Goal: Task Accomplishment & Management: Use online tool/utility

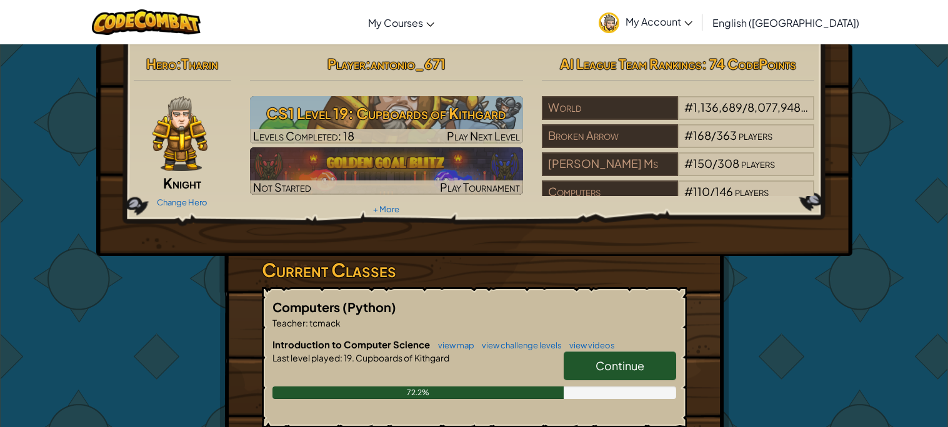
click at [613, 364] on span "Continue" at bounding box center [619, 366] width 49 height 14
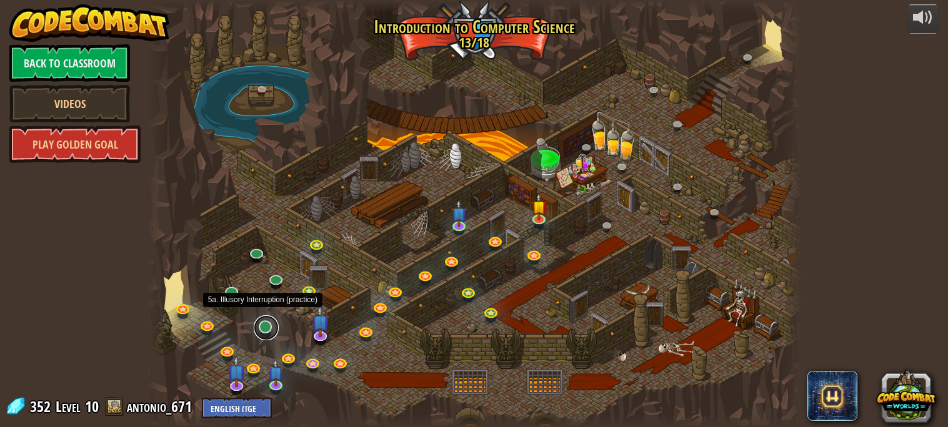
click at [271, 324] on link at bounding box center [266, 327] width 25 height 25
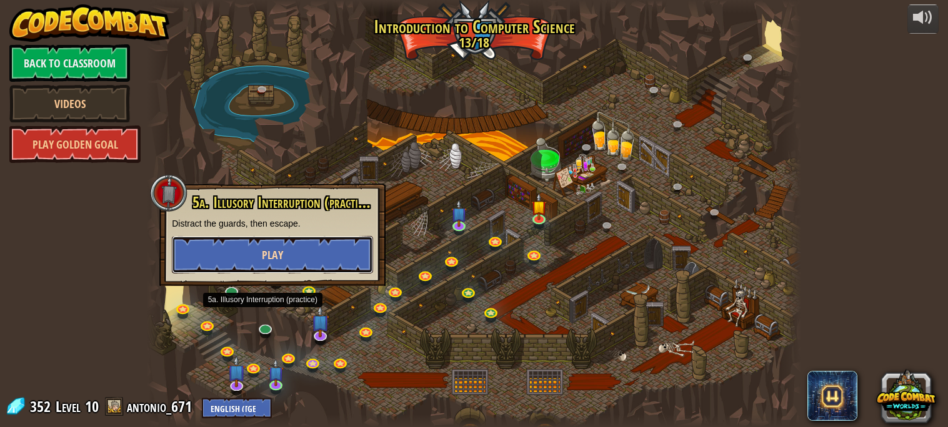
click at [272, 264] on button "Play" at bounding box center [272, 254] width 201 height 37
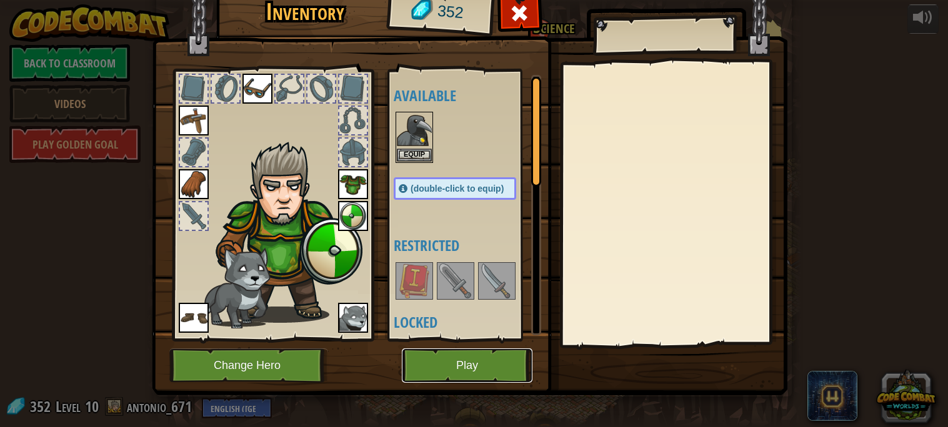
click at [454, 374] on button "Play" at bounding box center [467, 366] width 131 height 34
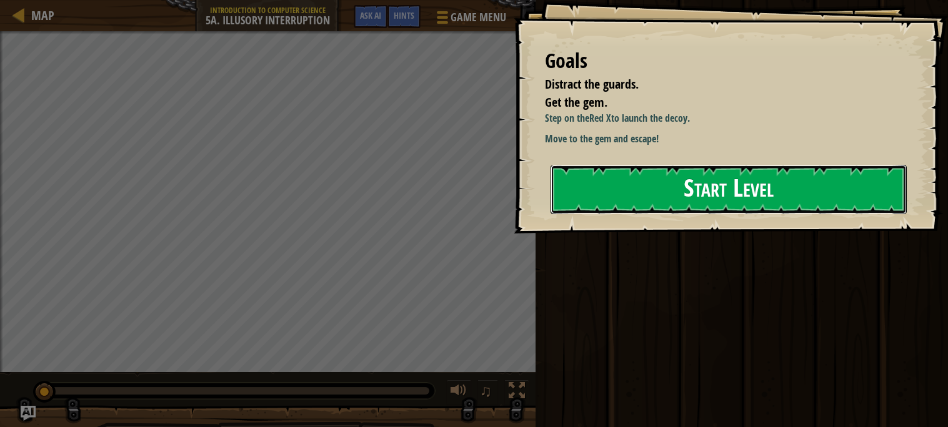
click at [660, 179] on button "Start Level" at bounding box center [728, 189] width 356 height 49
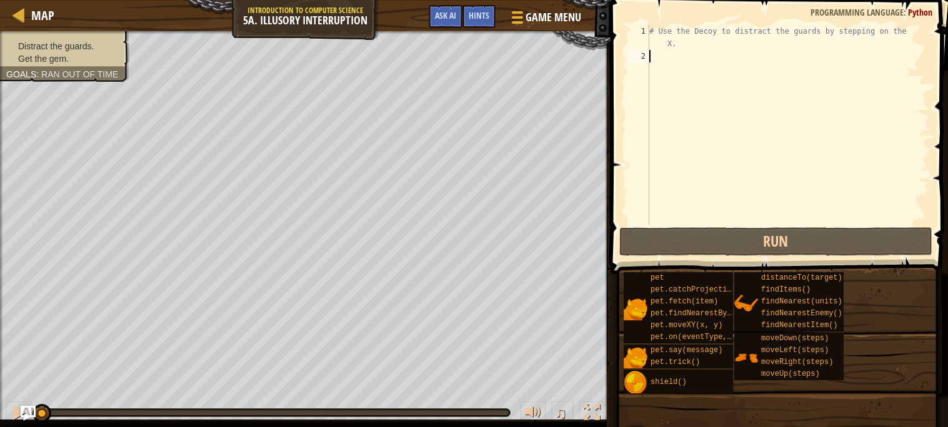
type textarea "l"
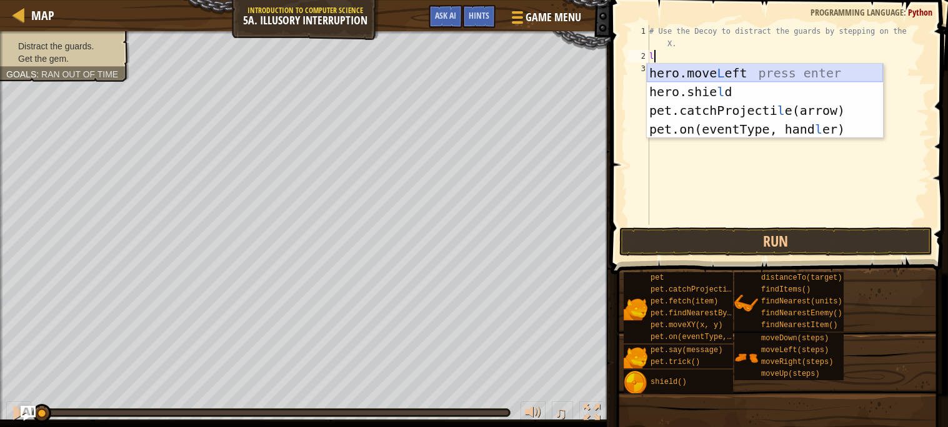
click at [687, 79] on div "hero.move L eft press enter hero.[PERSON_NAME] press enter pet.catchProjecti l …" at bounding box center [765, 120] width 236 height 112
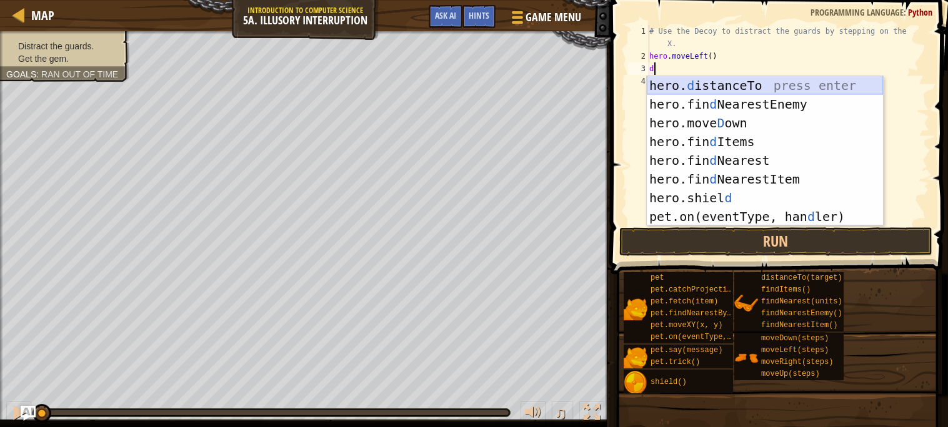
click at [682, 85] on div "hero. d istanceTo press enter hero.fin d NearestEnemy press enter hero.[PERSON_…" at bounding box center [765, 169] width 236 height 187
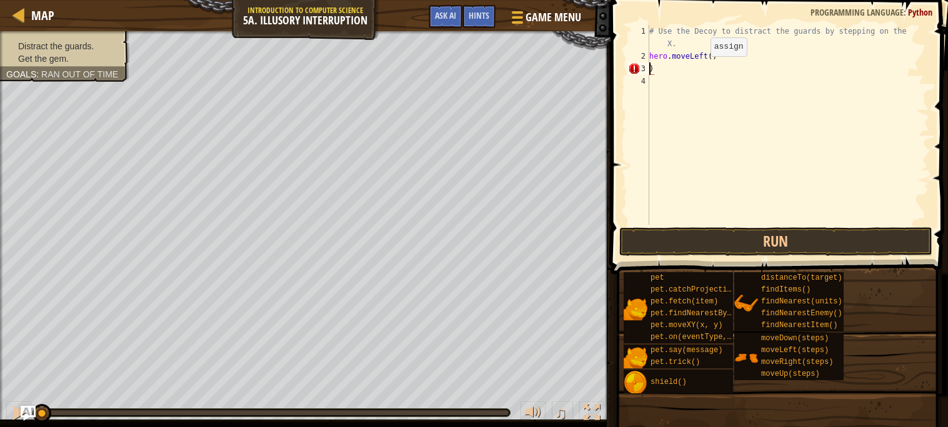
scroll to position [1, 5]
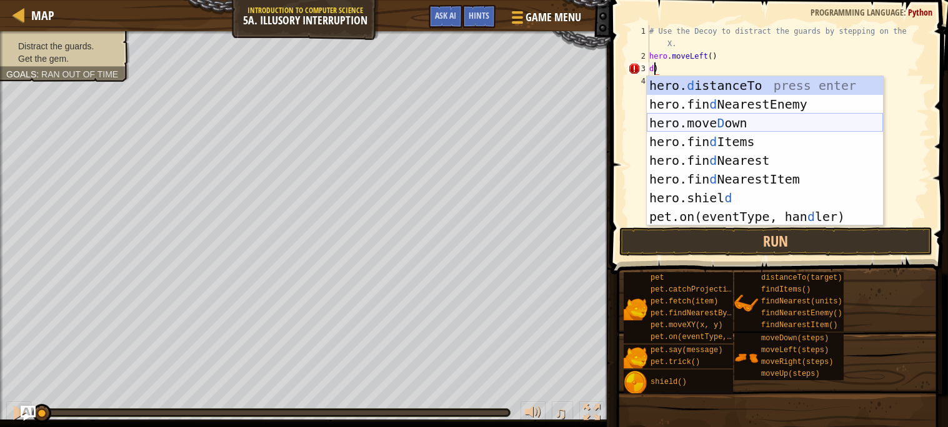
click at [698, 122] on div "hero. d istanceTo press enter hero.fin d NearestEnemy press enter hero.[PERSON_…" at bounding box center [765, 169] width 236 height 187
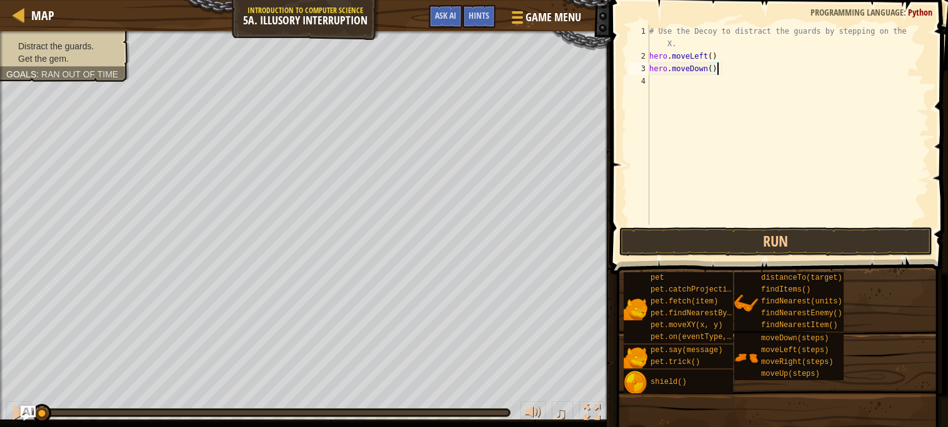
type textarea "hero.moveDown(2)"
click at [697, 77] on div "# Use the Decoy to distract the guards by stepping on the X. hero . moveLeft ( …" at bounding box center [788, 143] width 282 height 237
type textarea "u"
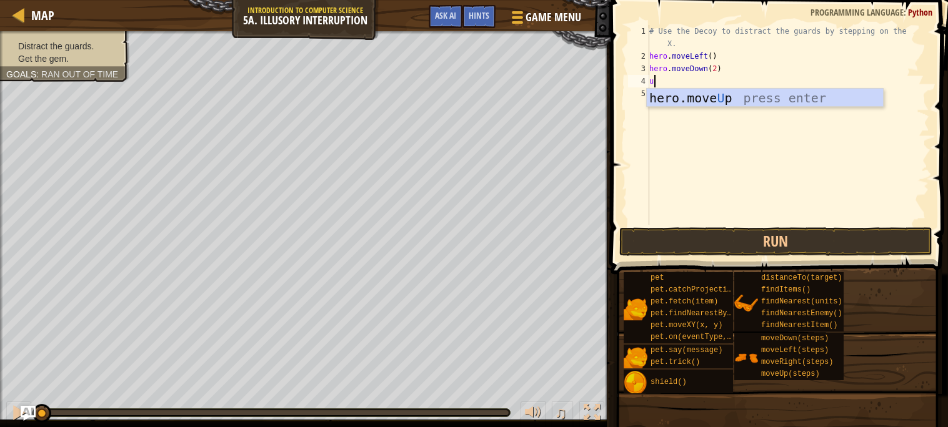
scroll to position [1, 4]
click at [707, 92] on div "hero.move U p press enter" at bounding box center [765, 117] width 236 height 56
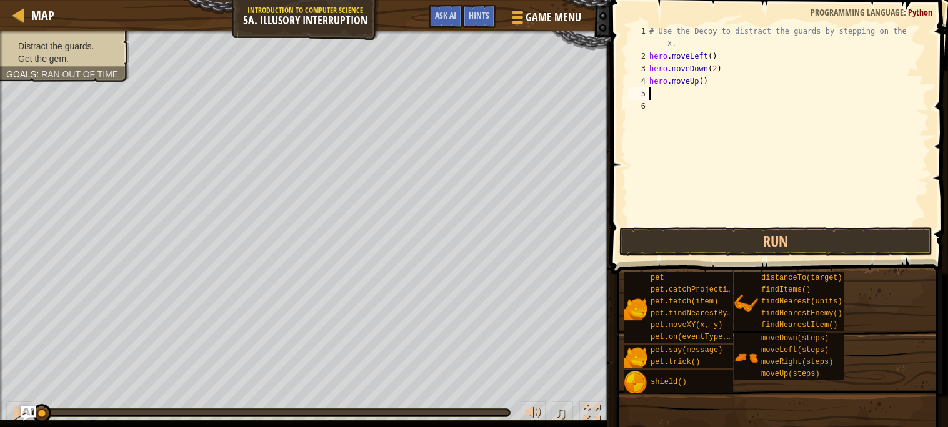
scroll to position [1, 0]
click at [707, 81] on div "# Use the Decoy to distract the guards by stepping on the X. hero . moveLeft ( …" at bounding box center [788, 143] width 282 height 237
type textarea "hero.moveUp(2)"
click at [693, 92] on div "# Use the Decoy to distract the guards by stepping on the X. hero . moveLeft ( …" at bounding box center [788, 143] width 282 height 237
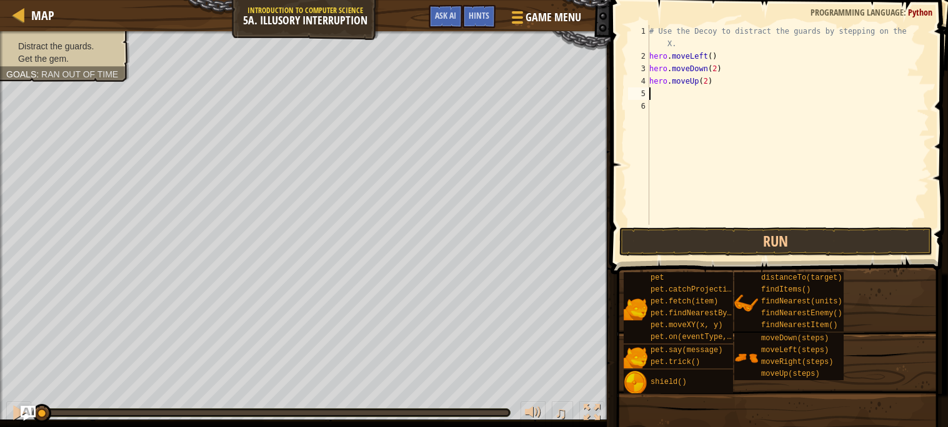
scroll to position [1, 0]
type textarea "r"
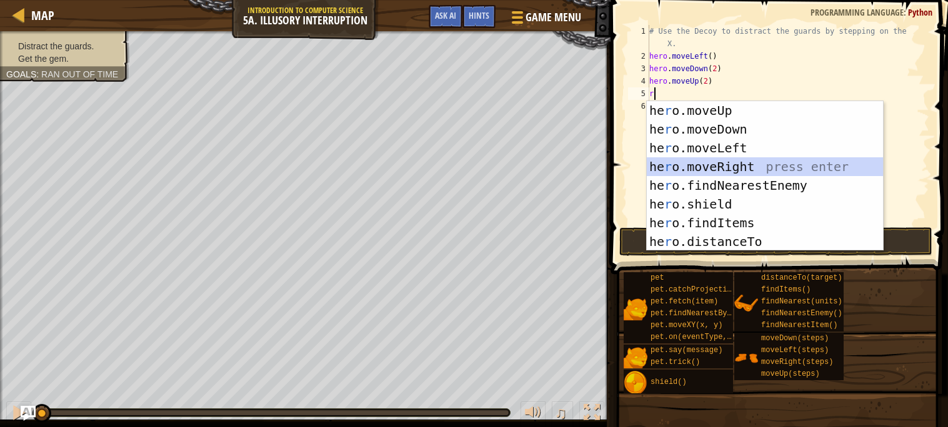
click at [696, 167] on div "he r o.moveUp press enter he r o.moveDown press enter he r o.moveLeft press ent…" at bounding box center [765, 194] width 236 height 187
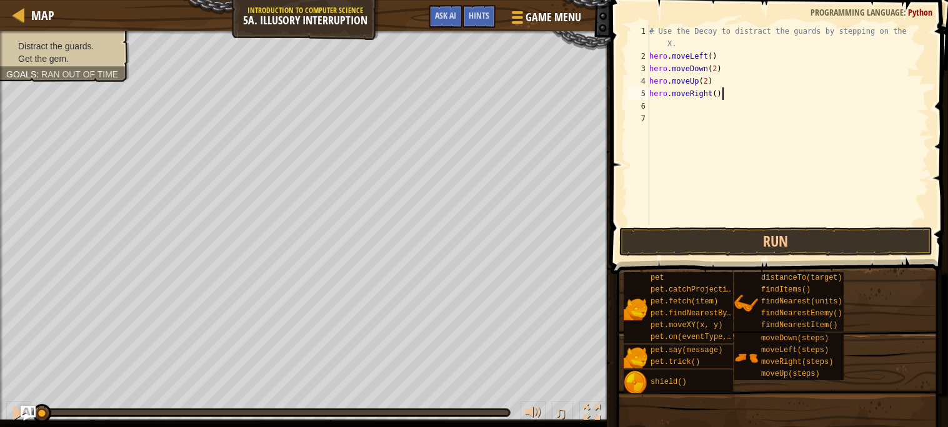
click at [723, 95] on div "# Use the Decoy to distract the guards by stepping on the X. hero . moveLeft ( …" at bounding box center [788, 143] width 282 height 237
type textarea "hero.moveRight(3)"
click at [745, 244] on button "Run" at bounding box center [775, 241] width 313 height 29
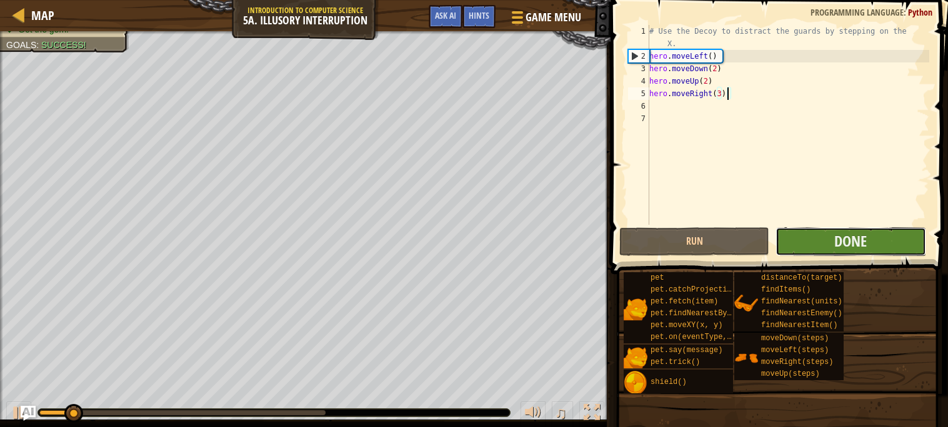
click at [823, 242] on button "Done" at bounding box center [850, 241] width 150 height 29
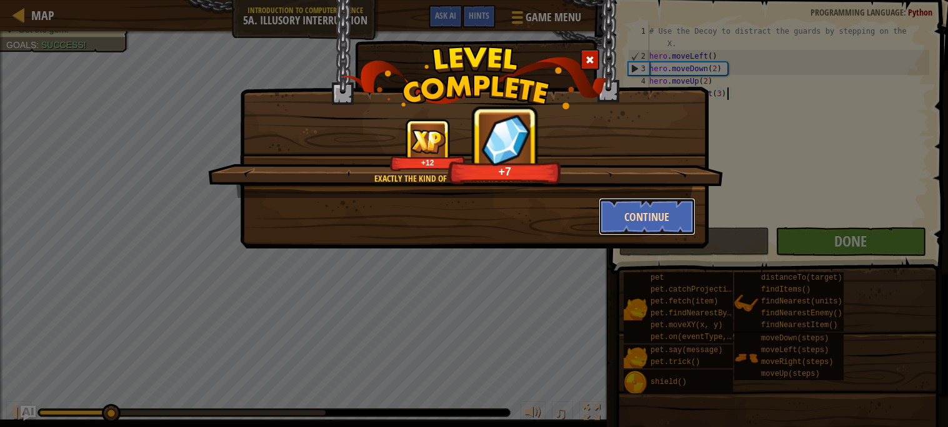
click at [644, 212] on button "Continue" at bounding box center [646, 216] width 97 height 37
